Goal: Use online tool/utility: Utilize a website feature to perform a specific function

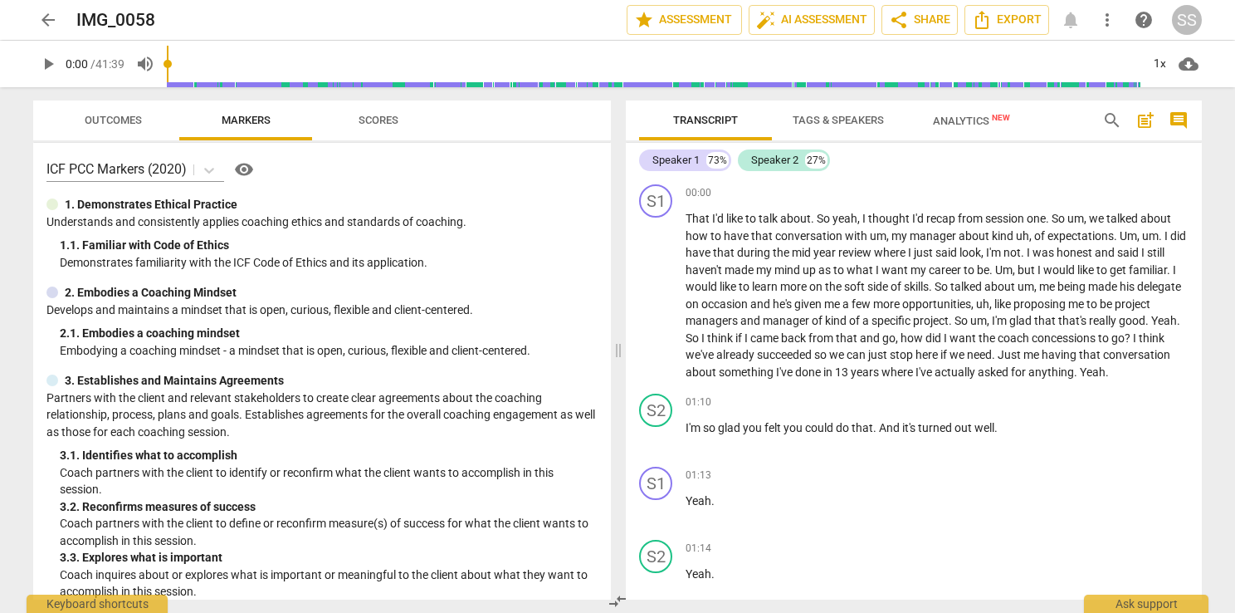
scroll to position [415, 0]
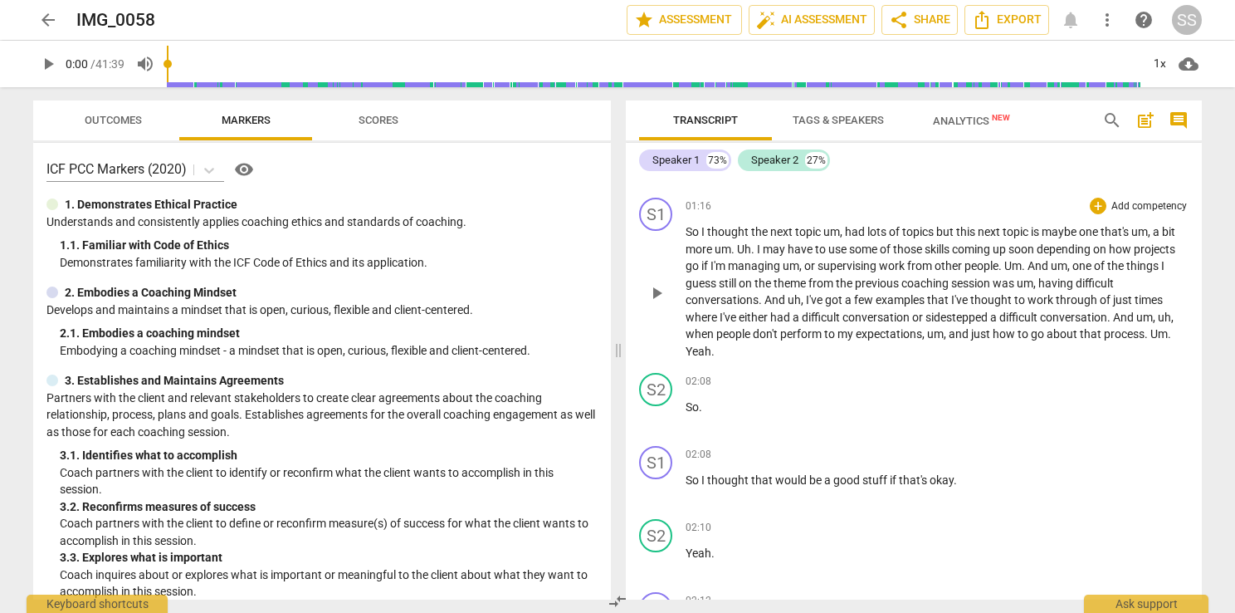
click at [657, 292] on span "play_arrow" at bounding box center [657, 293] width 20 height 20
drag, startPoint x: 198, startPoint y: 64, endPoint x: 169, endPoint y: 65, distance: 29.1
click at [169, 65] on input "range" at bounding box center [654, 63] width 974 height 53
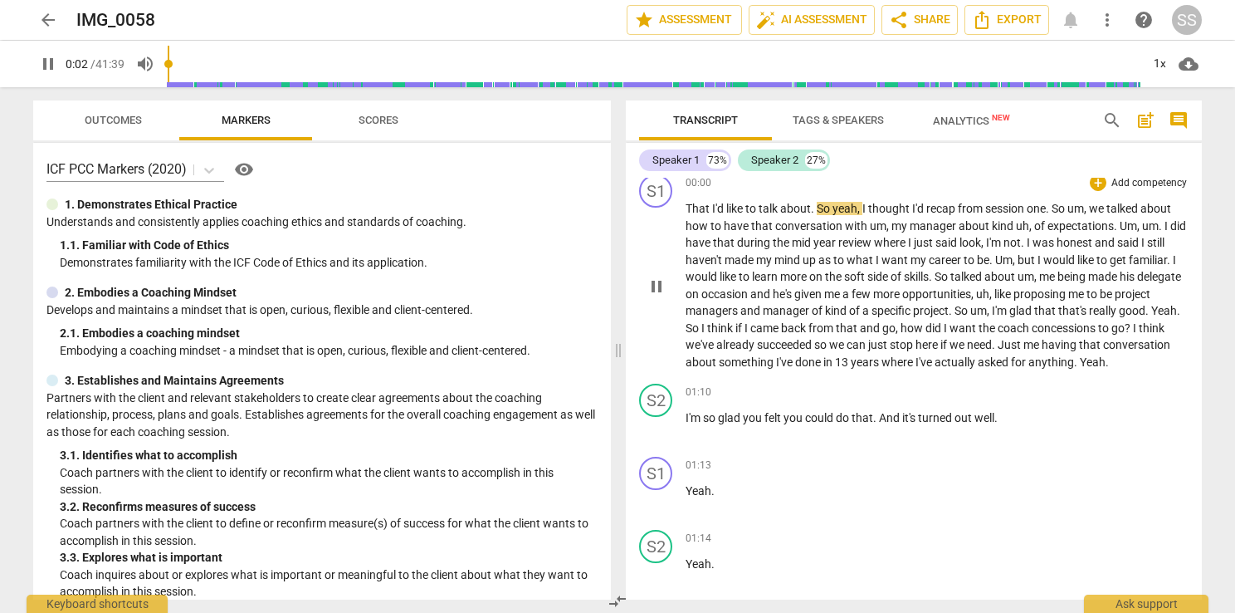
scroll to position [0, 0]
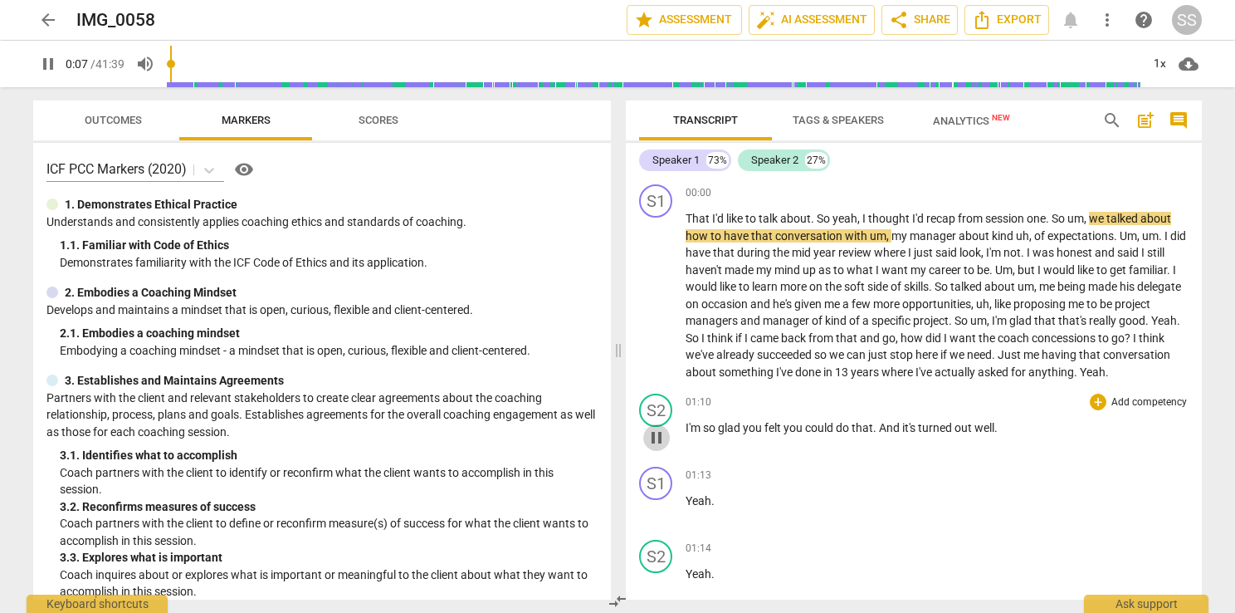
click at [652, 439] on span "pause" at bounding box center [657, 437] width 20 height 20
click at [652, 439] on span "play_arrow" at bounding box center [657, 437] width 20 height 20
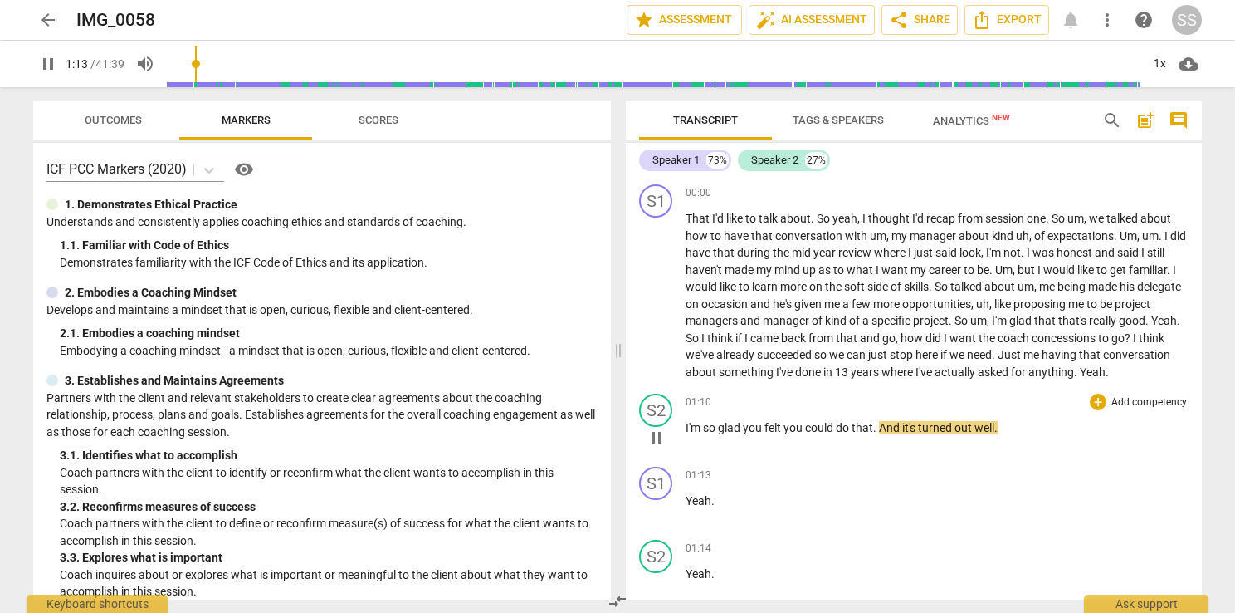
click at [652, 439] on span "pause" at bounding box center [657, 437] width 20 height 20
type input "74"
click at [694, 8] on button "star Assessment" at bounding box center [684, 20] width 115 height 30
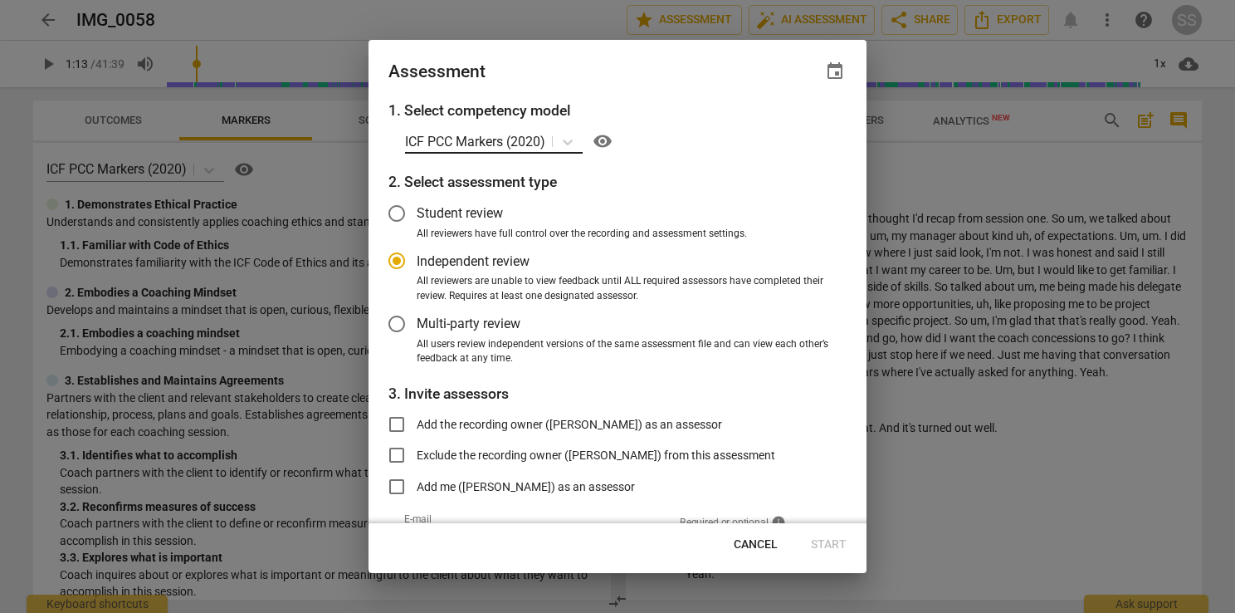
click at [504, 139] on p "ICF PCC Markers (2020)" at bounding box center [475, 141] width 140 height 19
click at [568, 143] on icon at bounding box center [568, 142] width 10 height 6
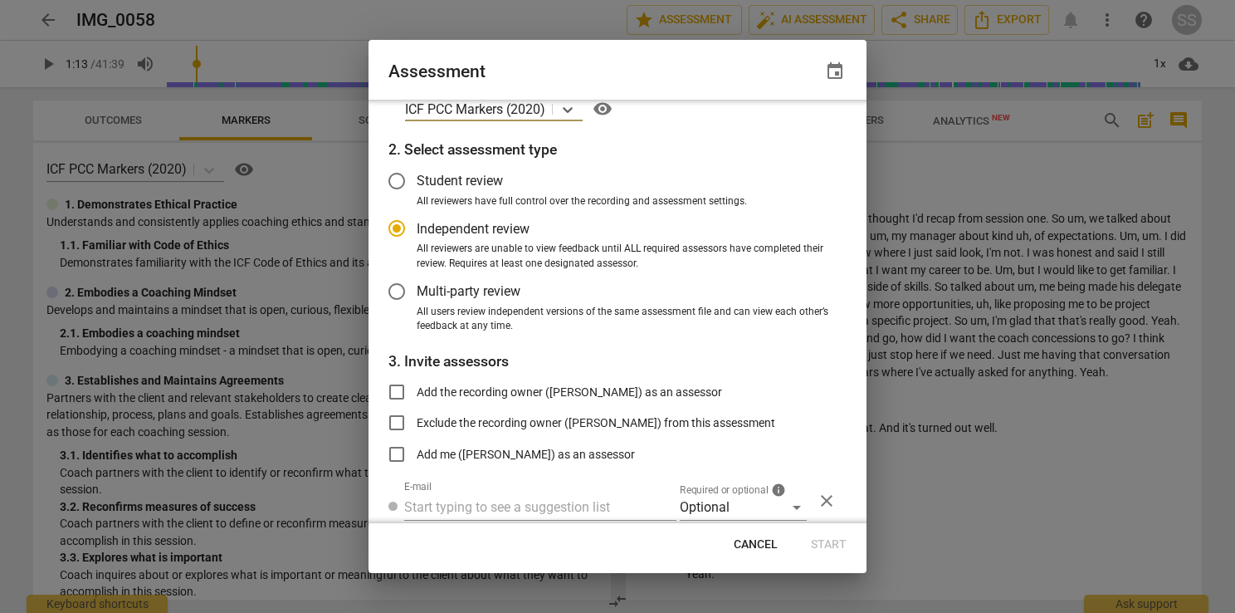
scroll to position [92, 0]
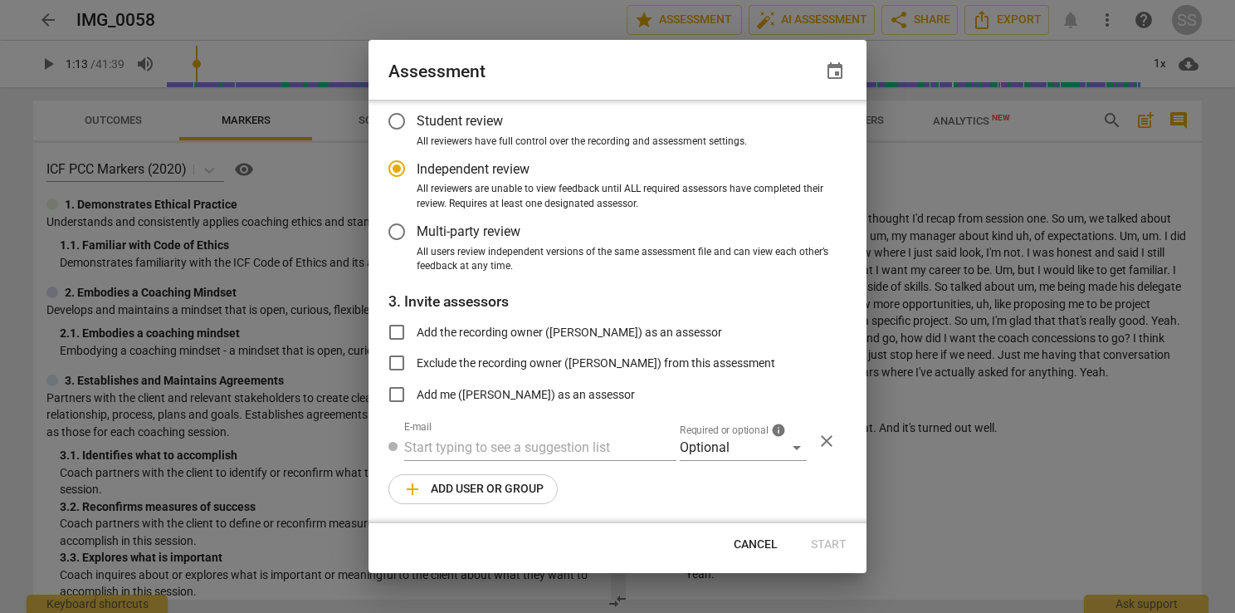
click at [744, 554] on button "Cancel" at bounding box center [755, 545] width 71 height 30
radio input "false"
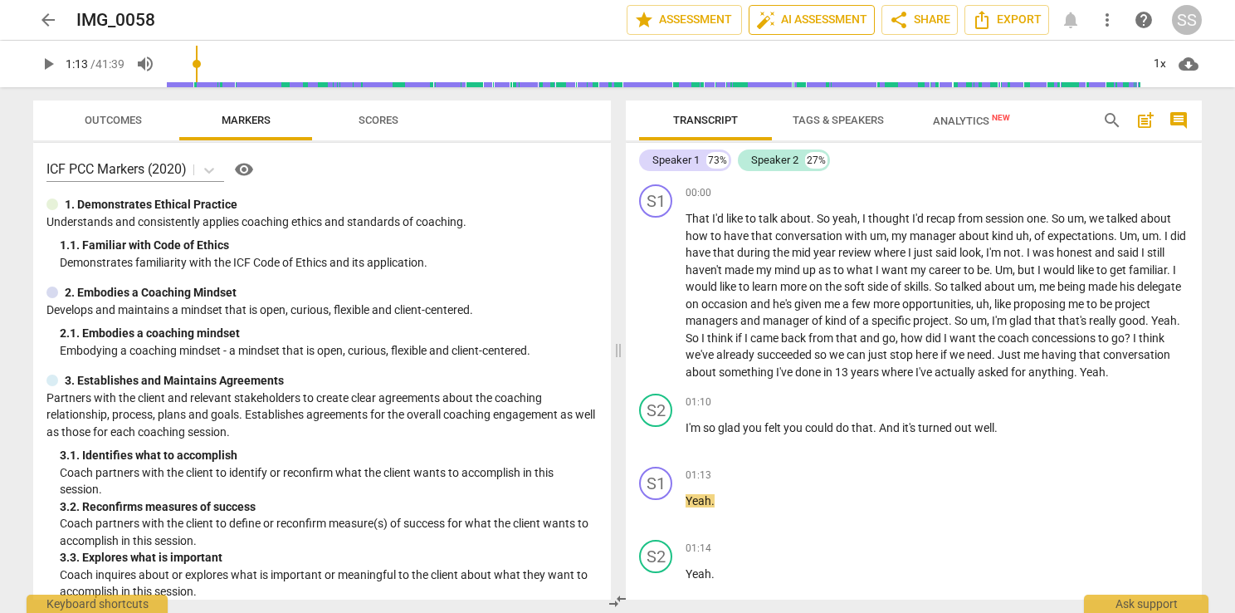
click at [833, 21] on span "auto_fix_high AI Assessment" at bounding box center [811, 20] width 111 height 20
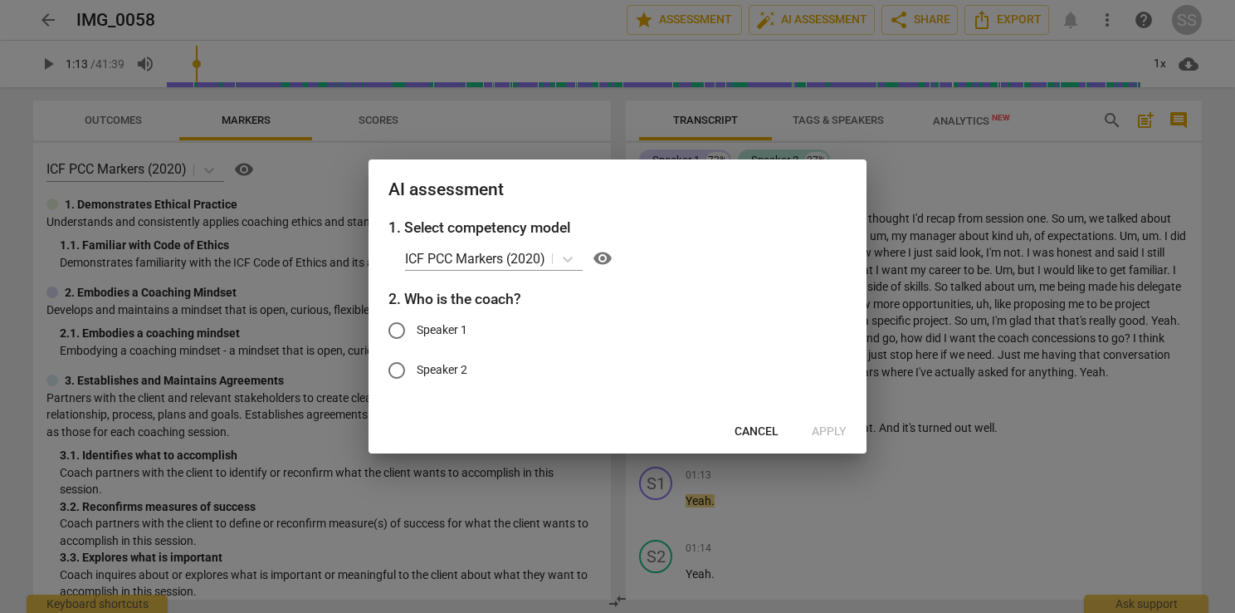
click at [407, 366] on input "Speaker 2" at bounding box center [397, 370] width 40 height 40
radio input "true"
click at [768, 428] on span "Cancel" at bounding box center [757, 431] width 44 height 17
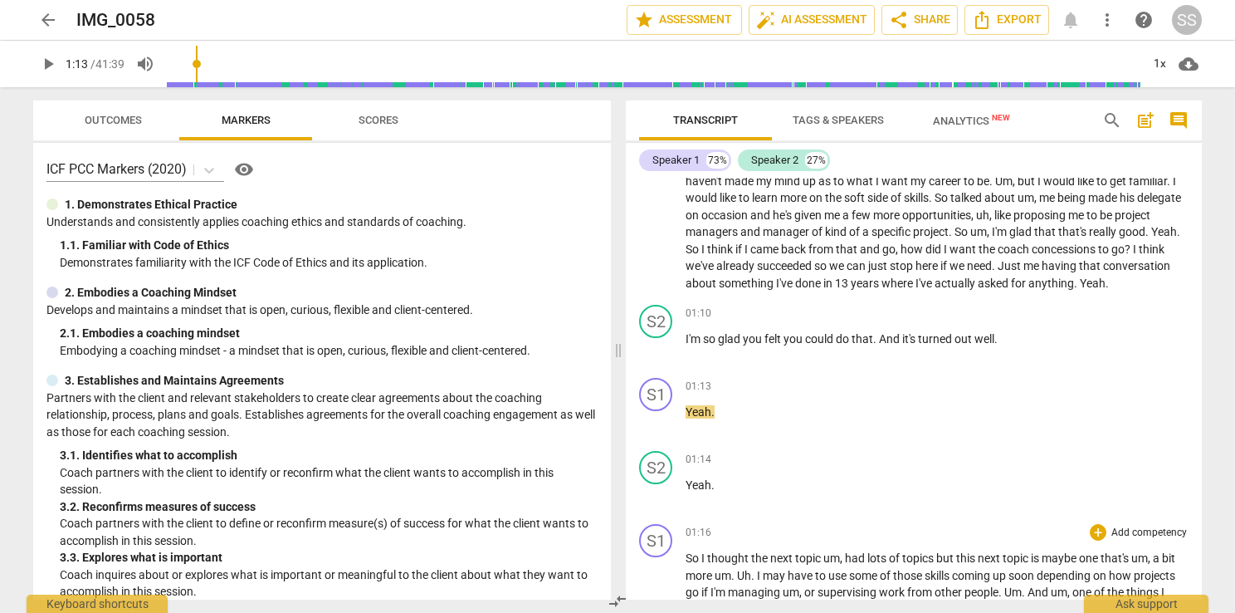
scroll to position [166, 0]
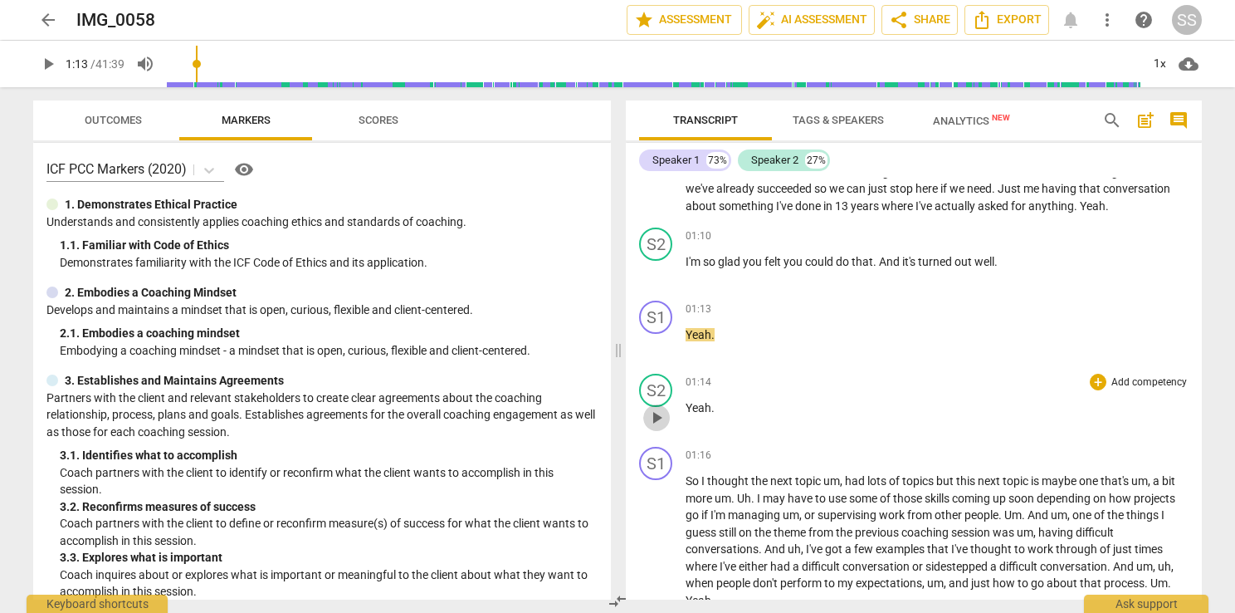
click at [659, 422] on span "play_arrow" at bounding box center [657, 418] width 20 height 20
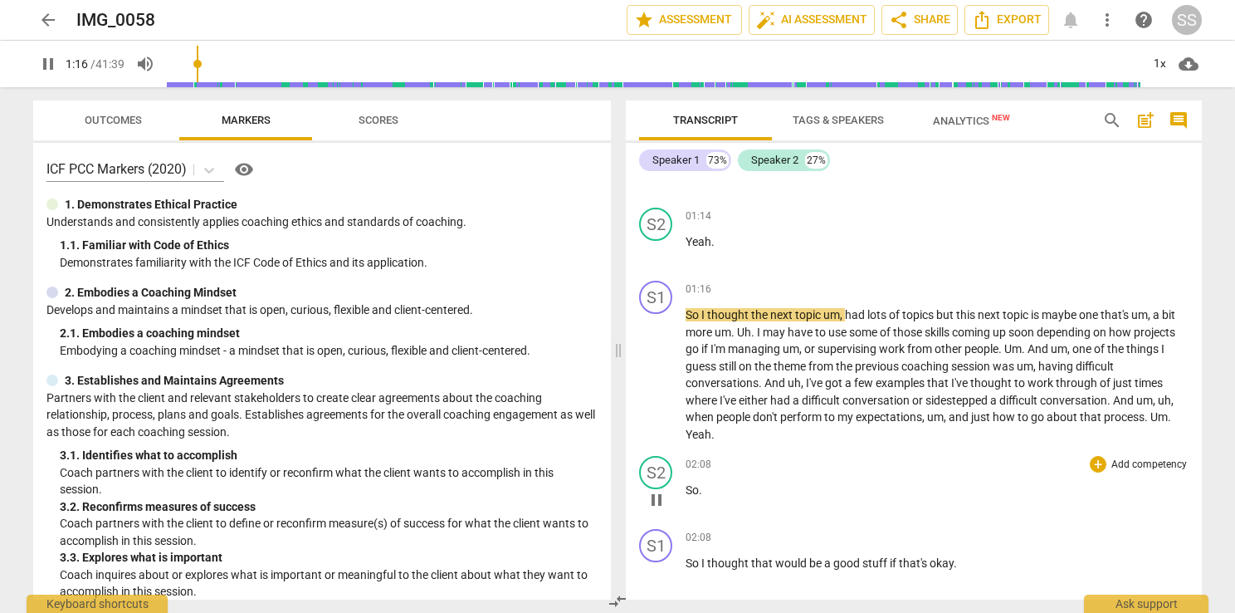
click at [654, 493] on span "pause" at bounding box center [657, 500] width 20 height 20
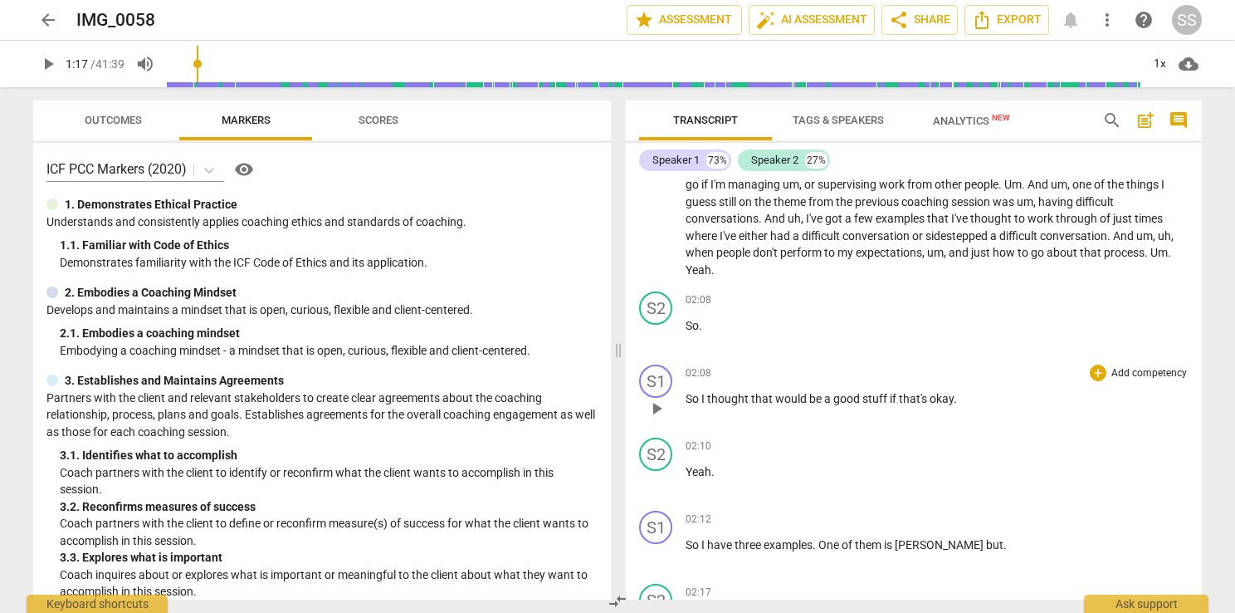
scroll to position [498, 0]
click at [659, 337] on span "play_arrow" at bounding box center [657, 334] width 20 height 20
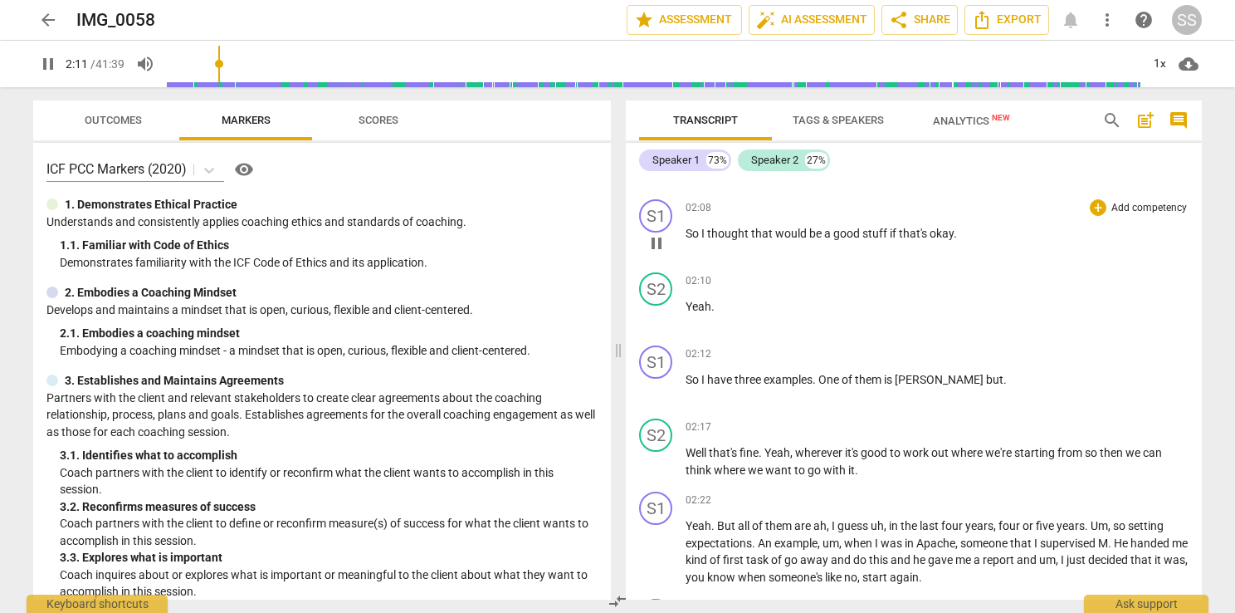
scroll to position [664, 0]
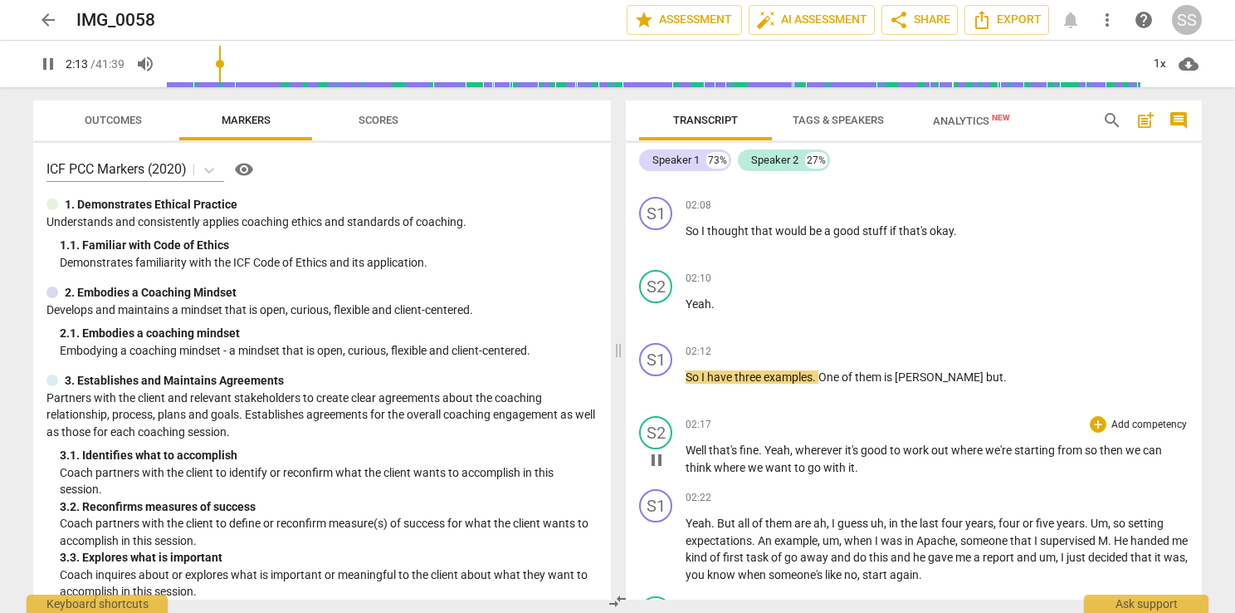
click at [661, 457] on span "pause" at bounding box center [657, 460] width 20 height 20
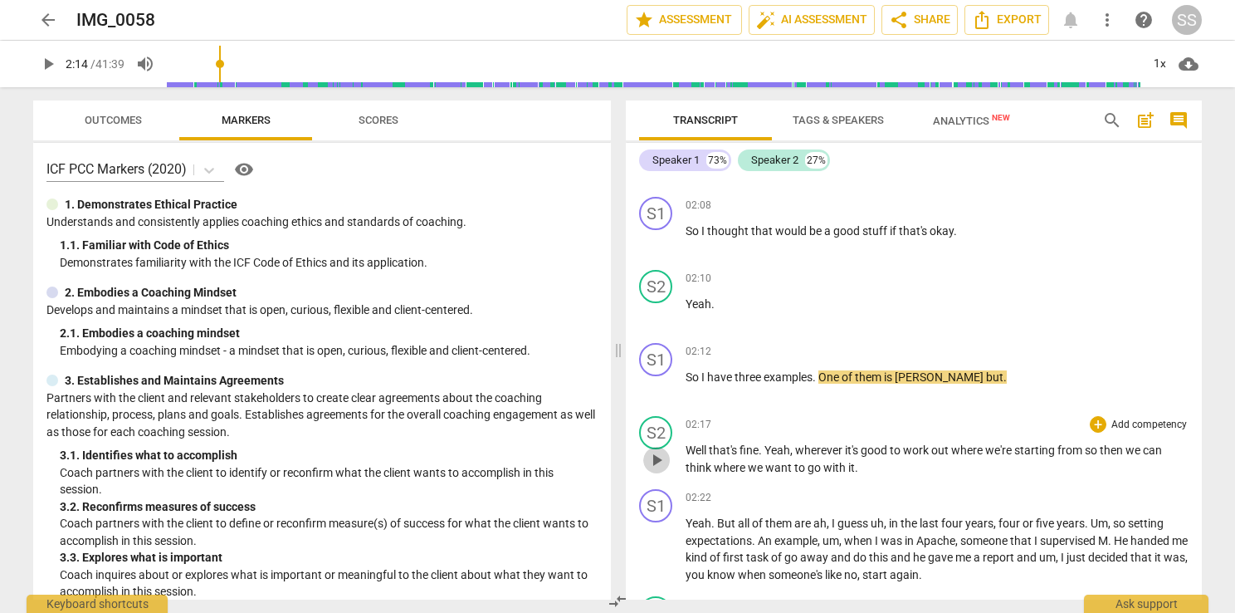
click at [661, 457] on span "play_arrow" at bounding box center [657, 460] width 20 height 20
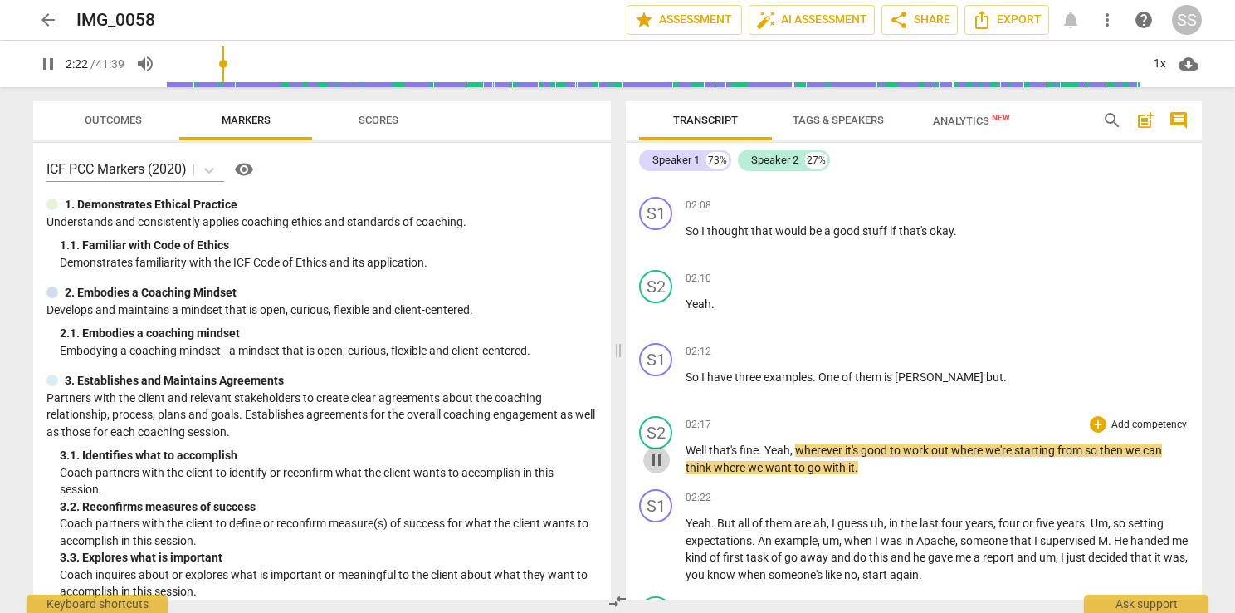
click at [661, 453] on span "pause" at bounding box center [657, 460] width 20 height 20
type input "143"
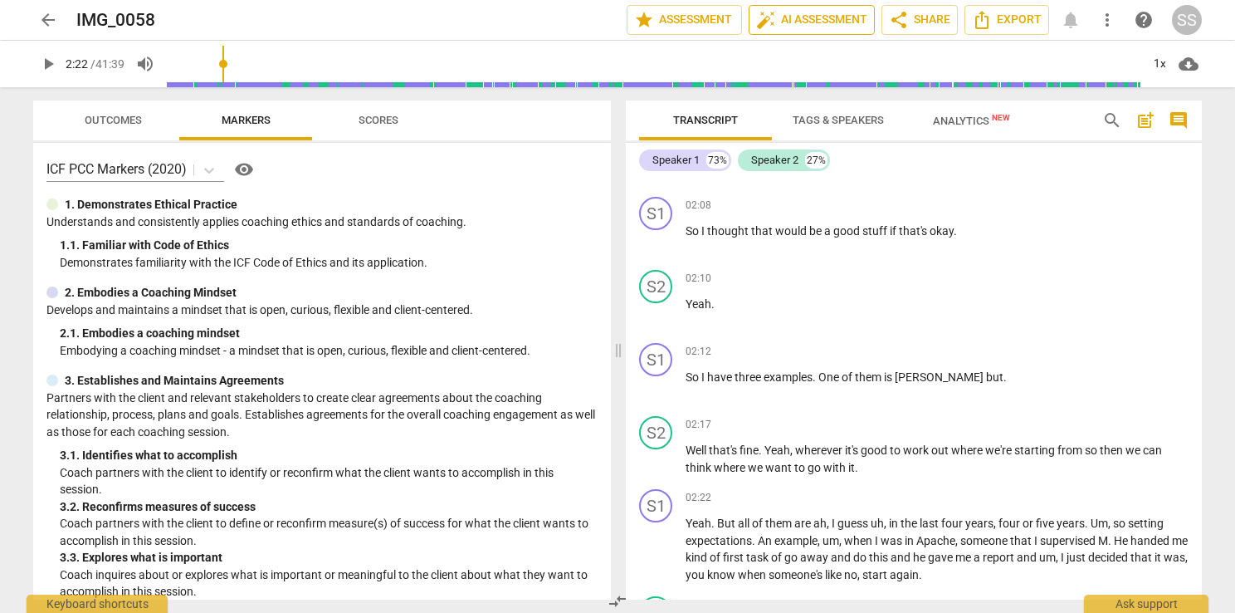
click at [800, 8] on button "auto_fix_high AI Assessment" at bounding box center [812, 20] width 126 height 30
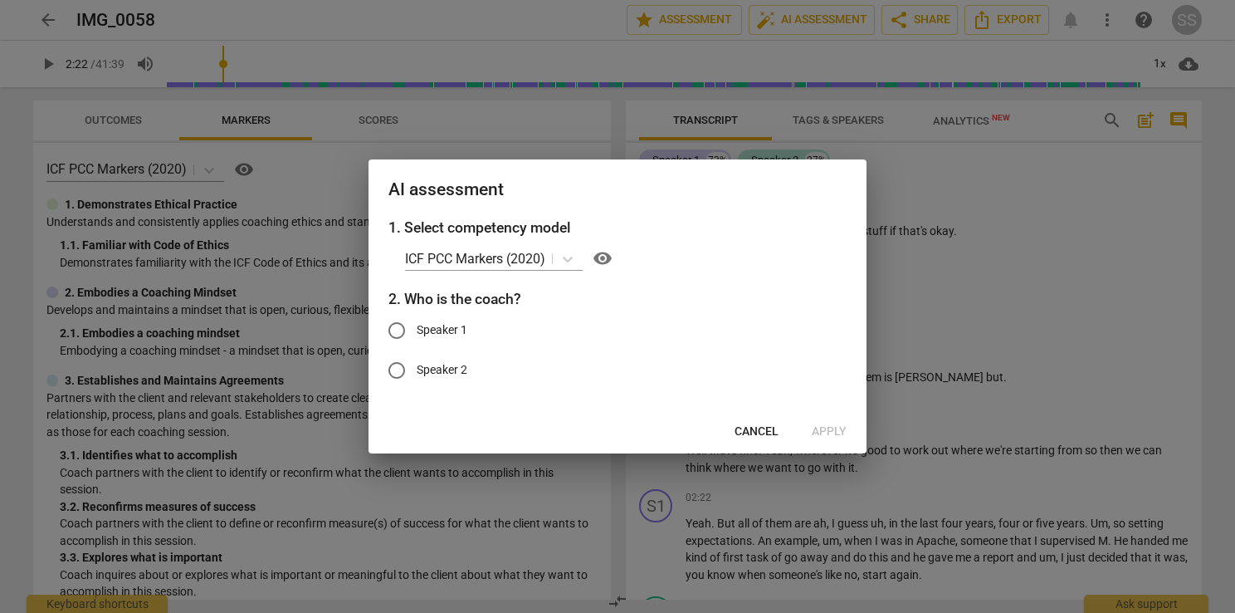
click at [448, 364] on span "Speaker 2" at bounding box center [442, 369] width 51 height 17
click at [417, 364] on input "Speaker 2" at bounding box center [397, 370] width 40 height 40
radio input "true"
click at [820, 436] on span "Apply" at bounding box center [829, 431] width 35 height 17
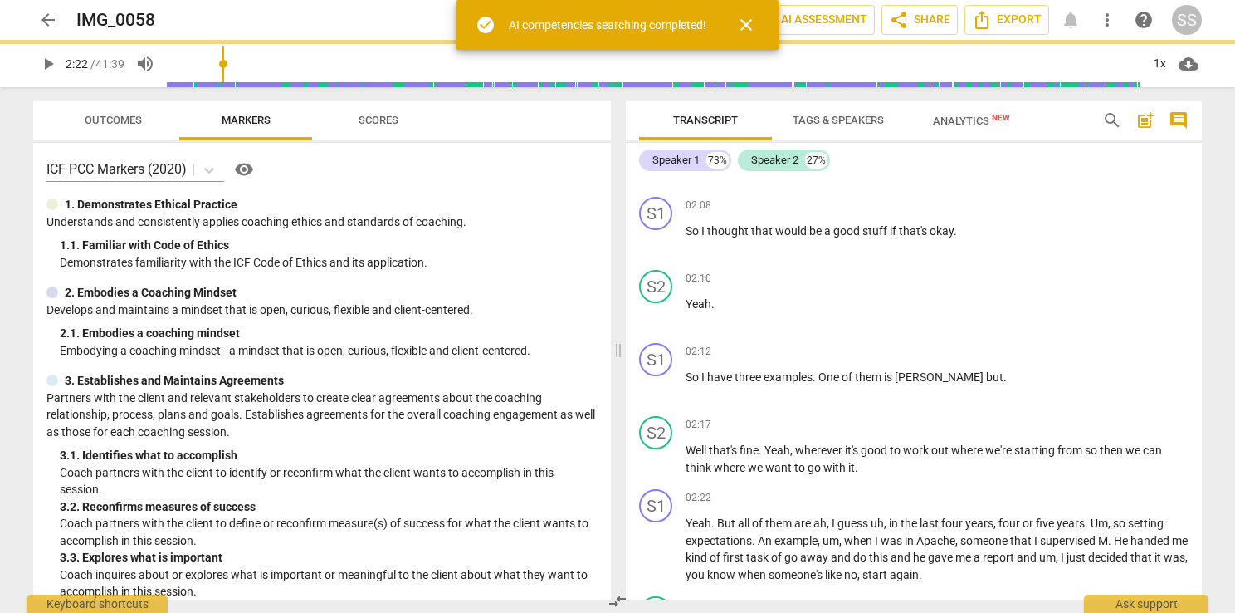
type input "143"
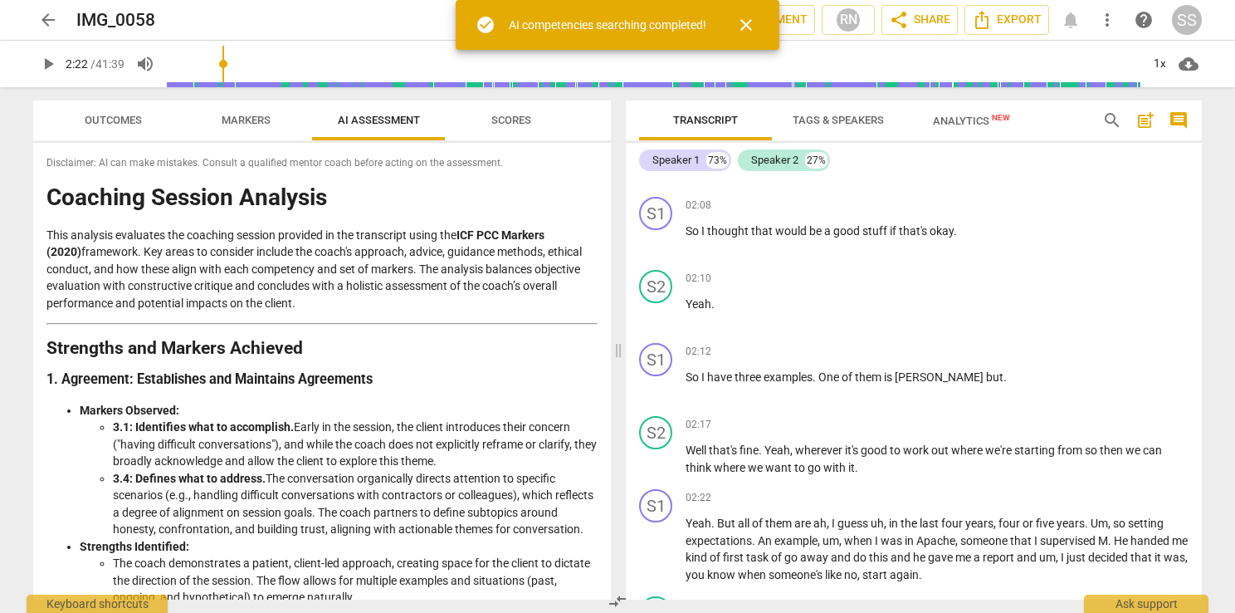
click at [106, 127] on span "Outcomes" at bounding box center [113, 121] width 97 height 22
